Goal: Information Seeking & Learning: Learn about a topic

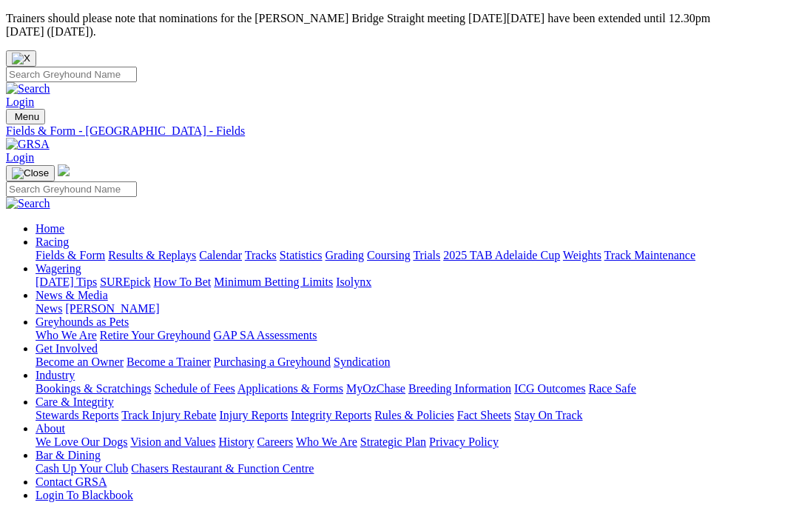
click at [30, 53] on img "Close" at bounding box center [21, 59] width 19 height 12
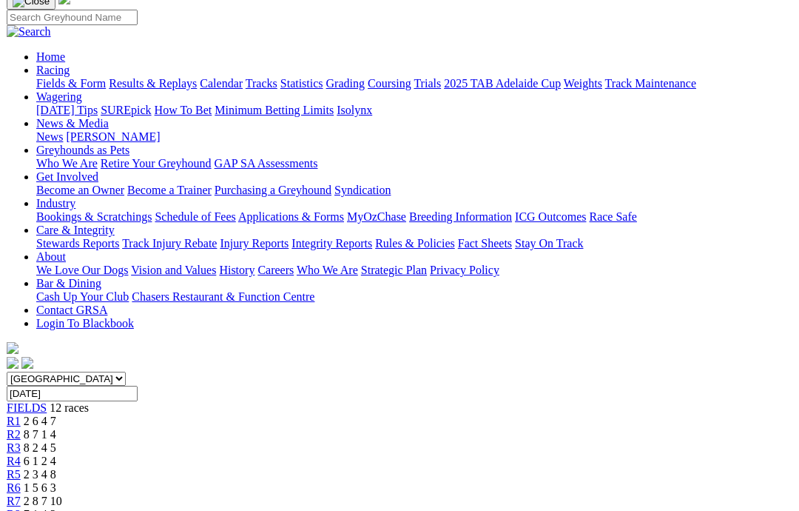
scroll to position [151, 0]
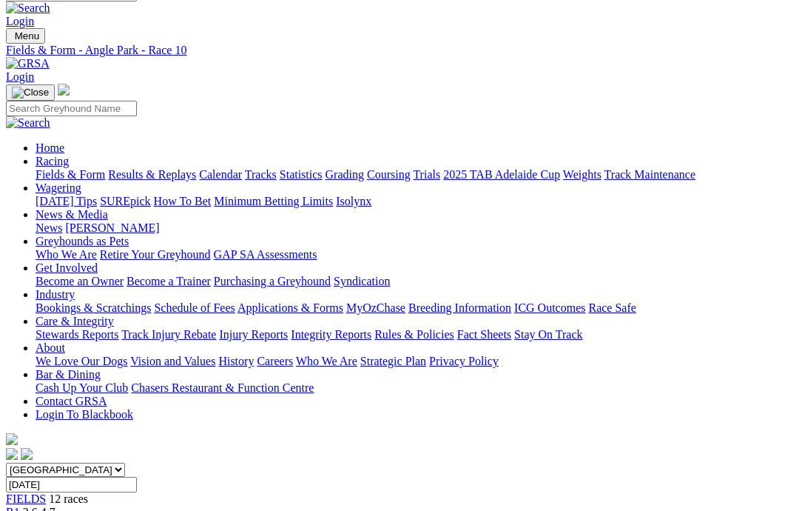
scroll to position [80, 0]
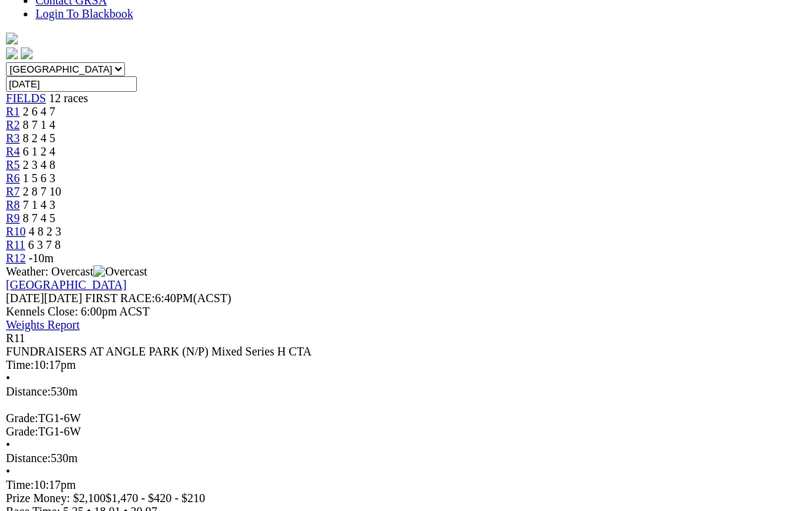
scroll to position [490, 0]
